Goal: Task Accomplishment & Management: Complete application form

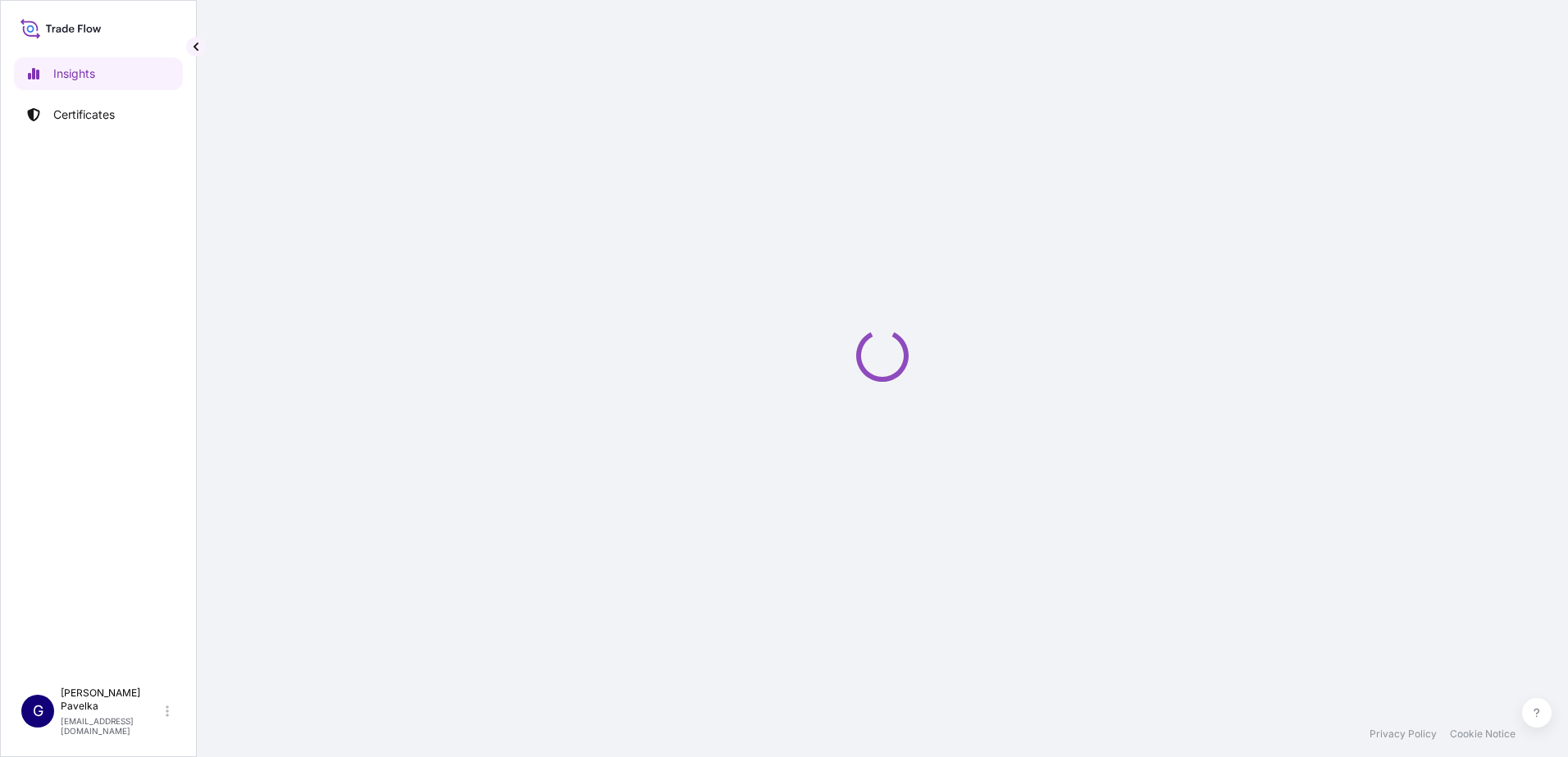
select select "2025"
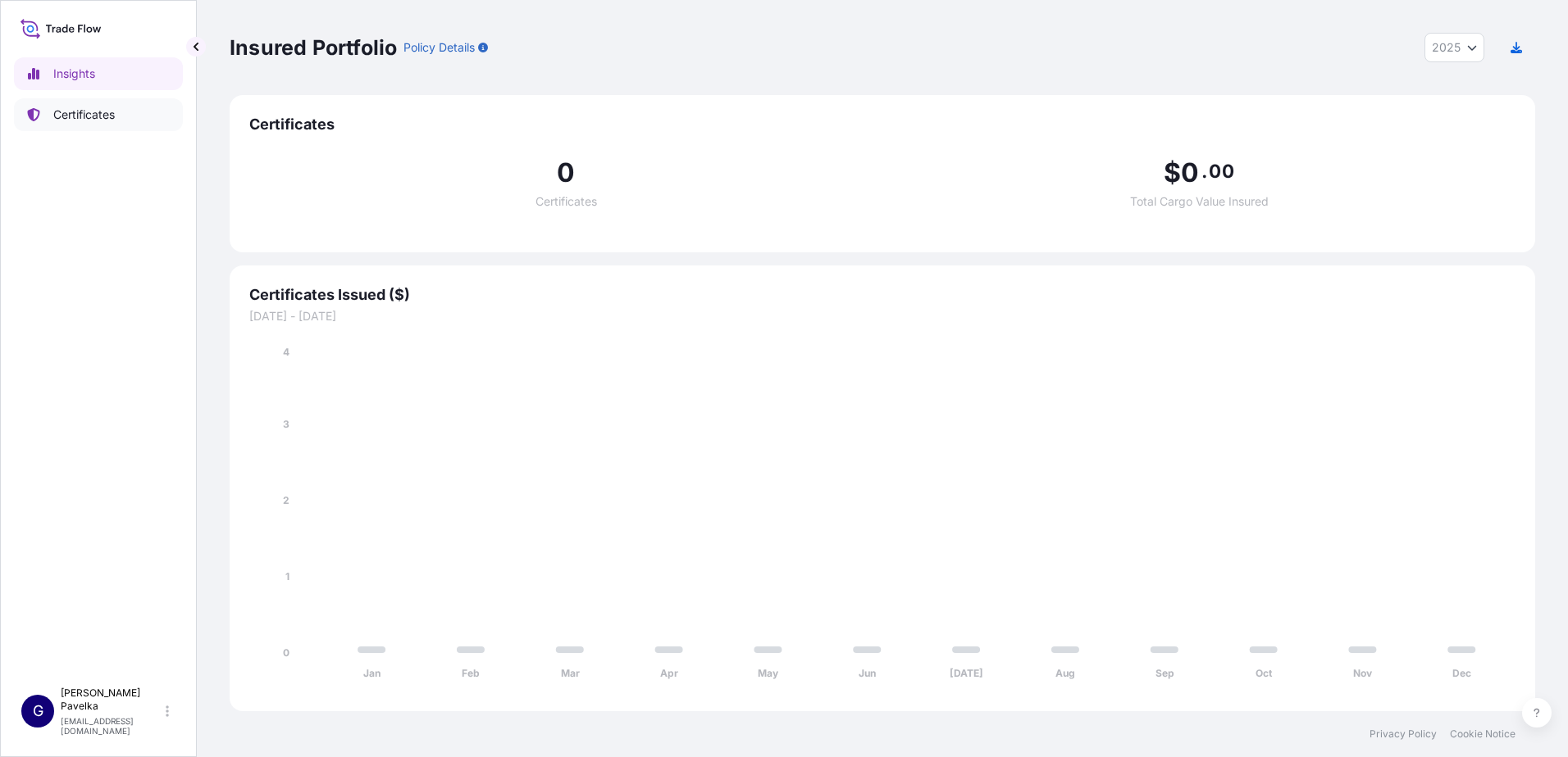
click at [111, 106] on link "Certificates" at bounding box center [98, 114] width 169 height 33
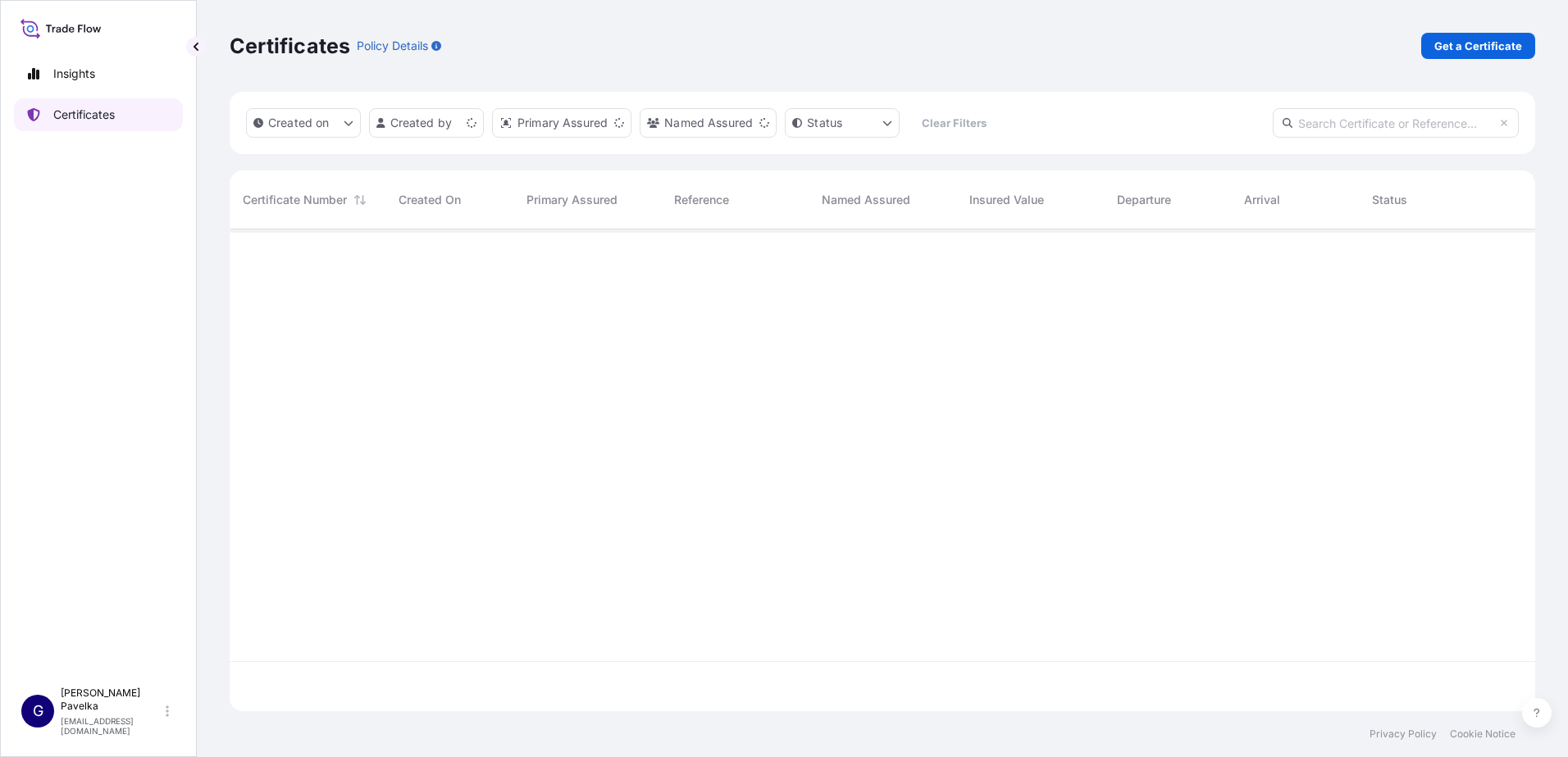
scroll to position [479, 1293]
click at [453, 131] on html "Insights Certificates G [PERSON_NAME] [EMAIL_ADDRESS][DOMAIN_NAME] Certificates…" at bounding box center [784, 378] width 1568 height 757
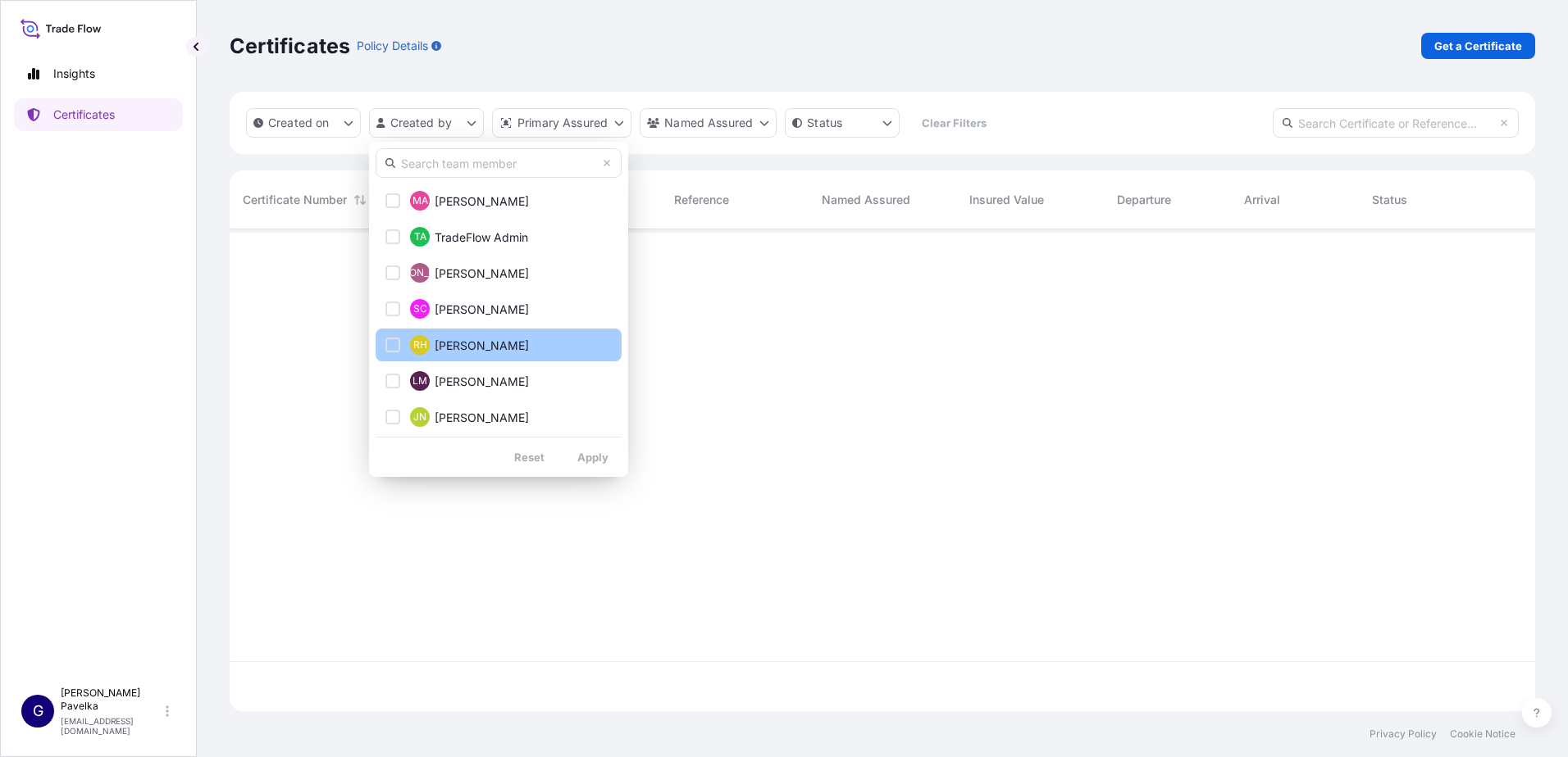
scroll to position [220, 0]
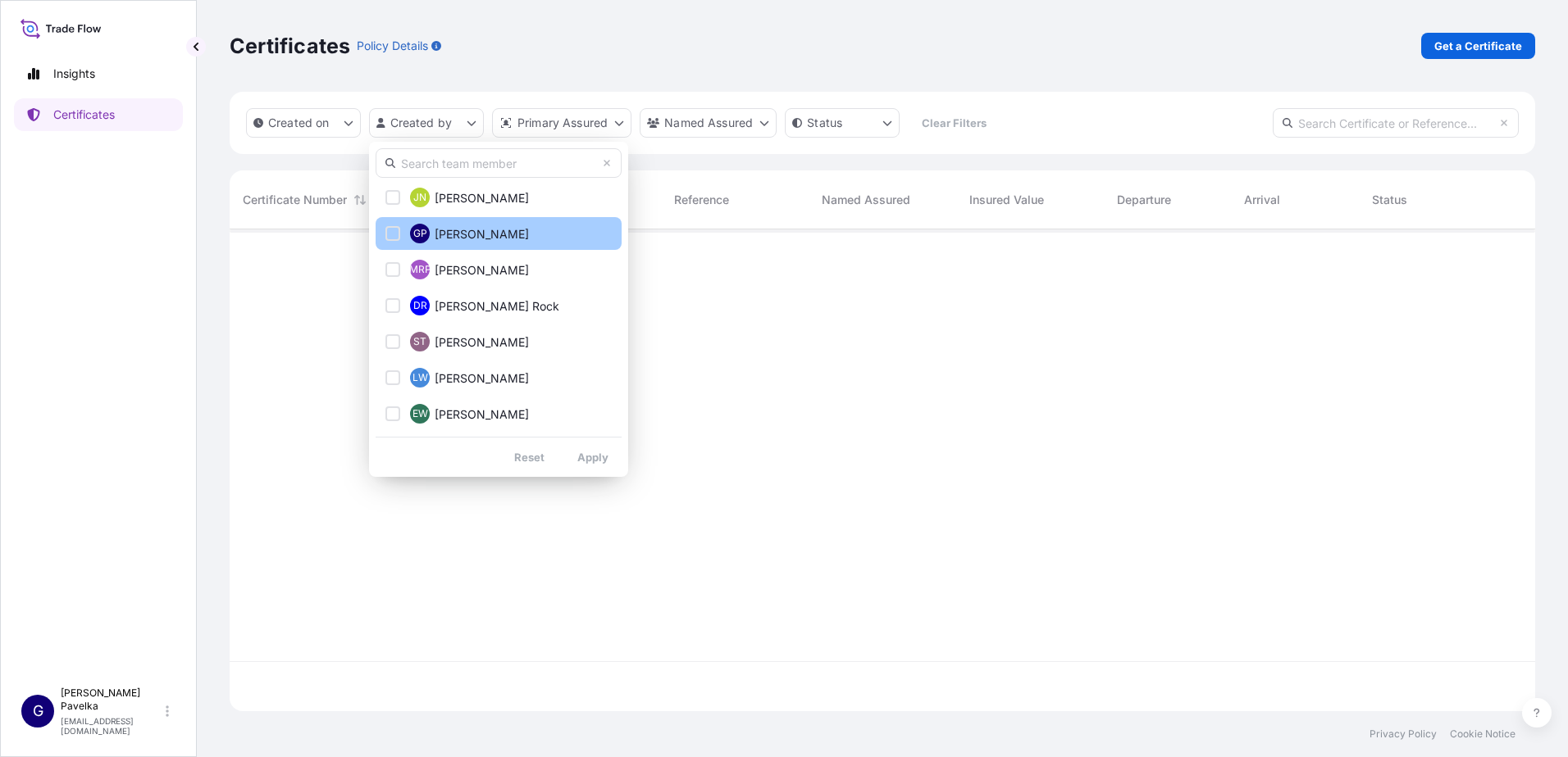
click at [465, 217] on button "GP [PERSON_NAME]" at bounding box center [499, 233] width 246 height 33
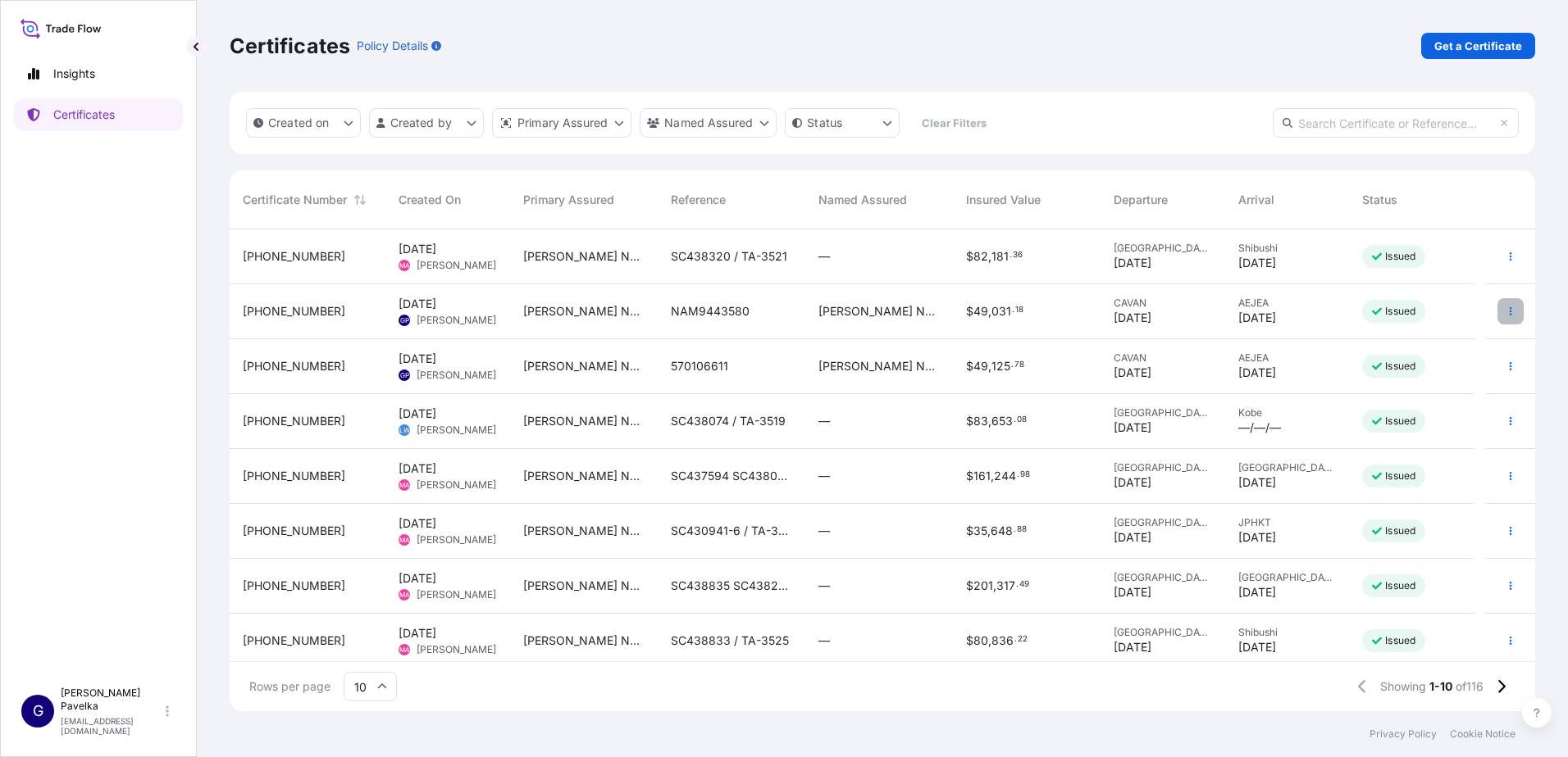
click at [1494, 312] on html "Insights Certificates G [PERSON_NAME] [EMAIL_ADDRESS][DOMAIN_NAME] Certificates…" at bounding box center [784, 378] width 1568 height 757
click at [1505, 313] on icon "button" at bounding box center [1510, 311] width 10 height 10
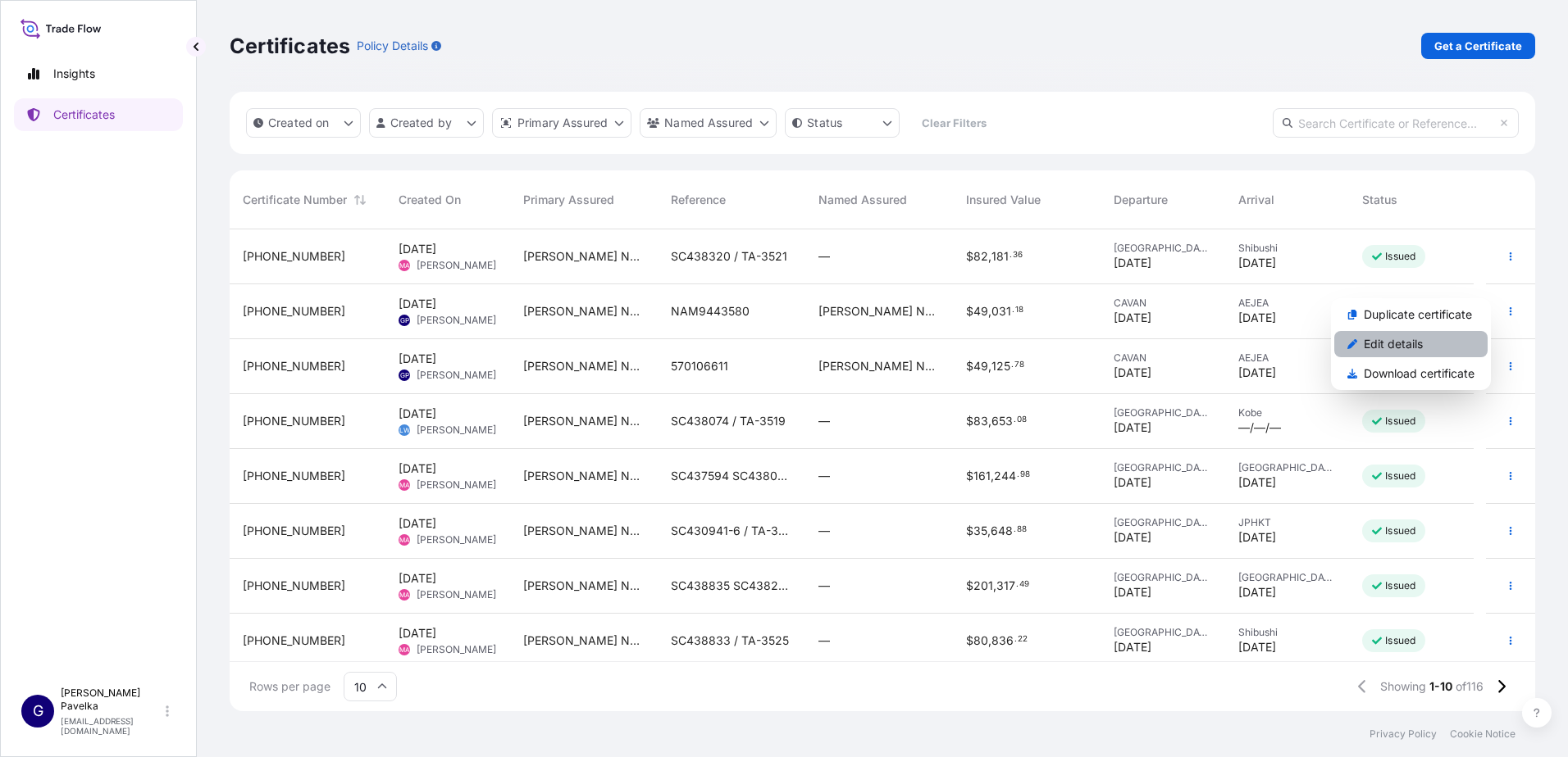
click at [1408, 344] on p "Edit details" at bounding box center [1393, 344] width 59 height 17
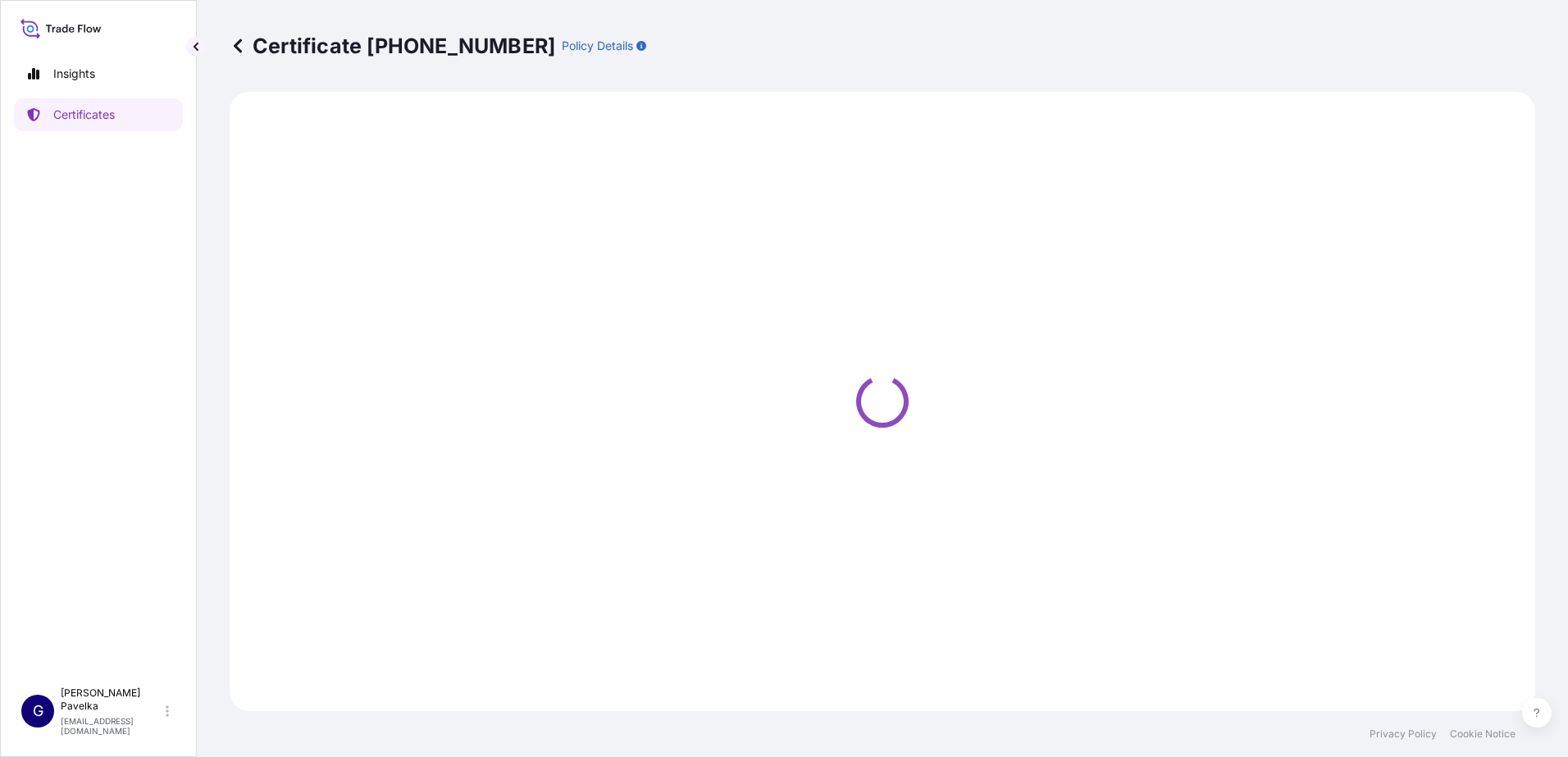
select select "Road / [GEOGRAPHIC_DATA]"
select select "Sea"
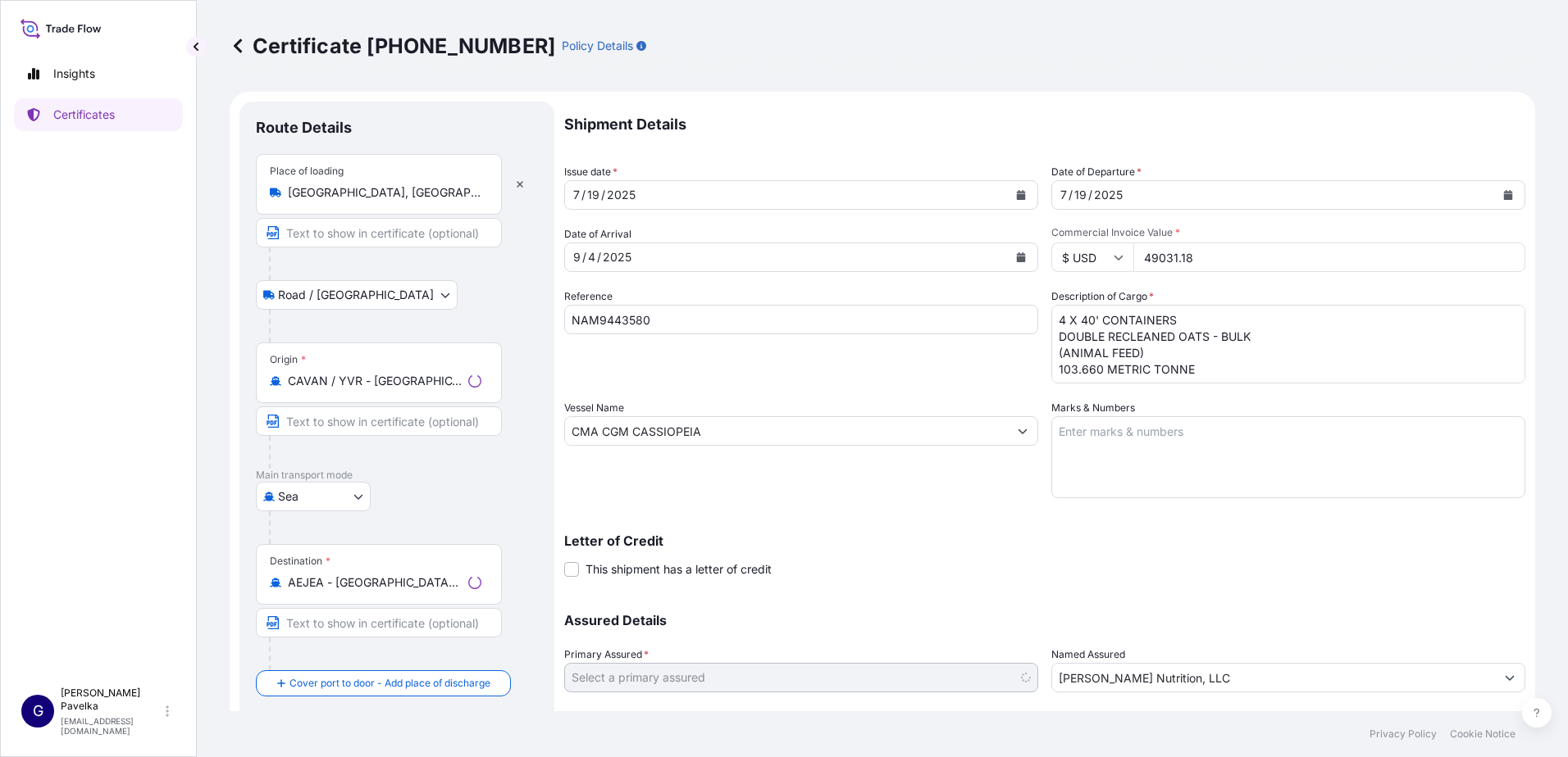
select select "31733"
